Goal: Navigation & Orientation: Find specific page/section

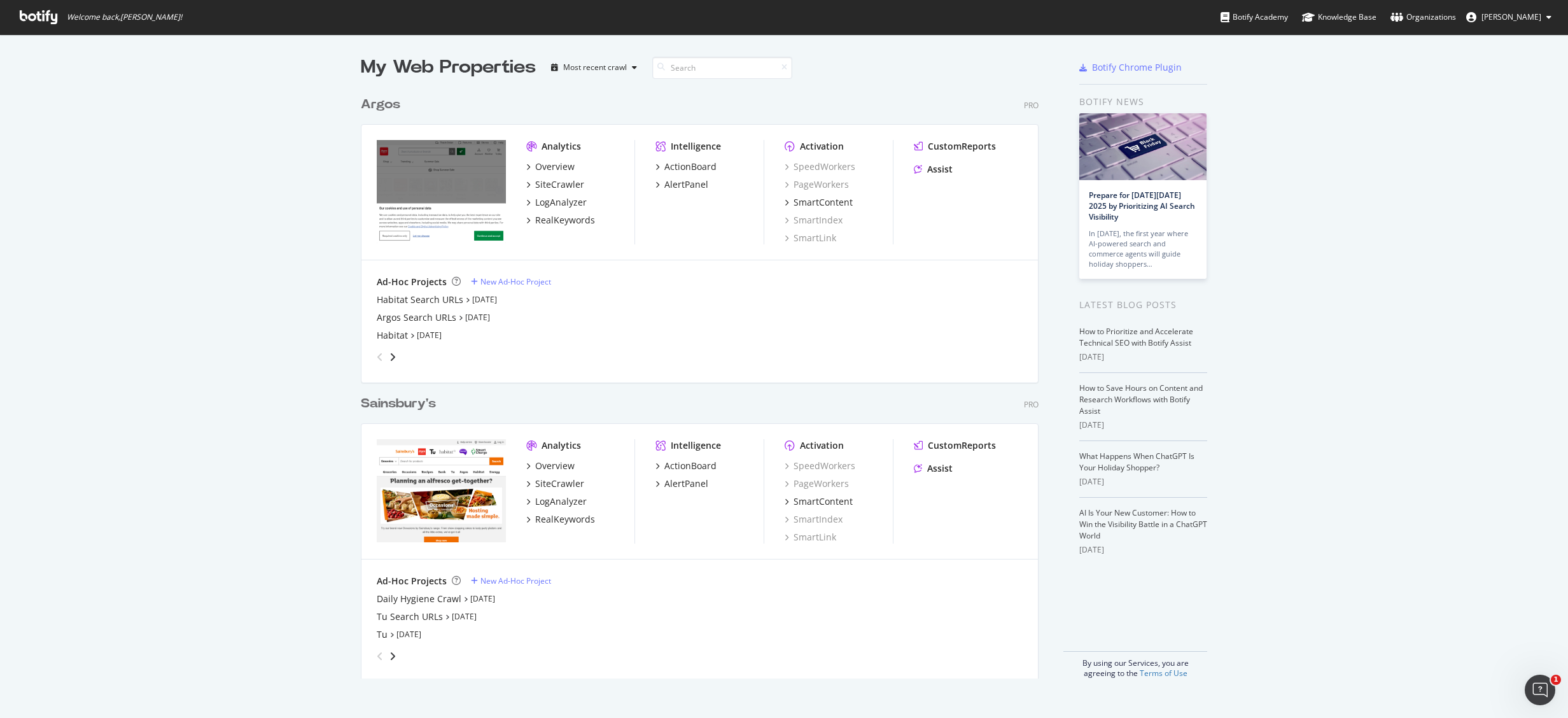
click at [309, 395] on div "My Web Properties Most recent crawl Argos Pro Analytics Overview SiteCrawler Lo…" at bounding box center [784, 366] width 1568 height 664
drag, startPoint x: 268, startPoint y: 388, endPoint x: 452, endPoint y: 365, distance: 185.4
click at [268, 388] on div "My Web Properties Most recent crawl Argos Pro Analytics Overview SiteCrawler Lo…" at bounding box center [784, 366] width 1568 height 664
click at [1327, 582] on div "My Web Properties Most recent crawl Argos Pro Analytics Overview SiteCrawler Lo…" at bounding box center [784, 366] width 1568 height 664
